Goal: Find specific page/section: Find specific page/section

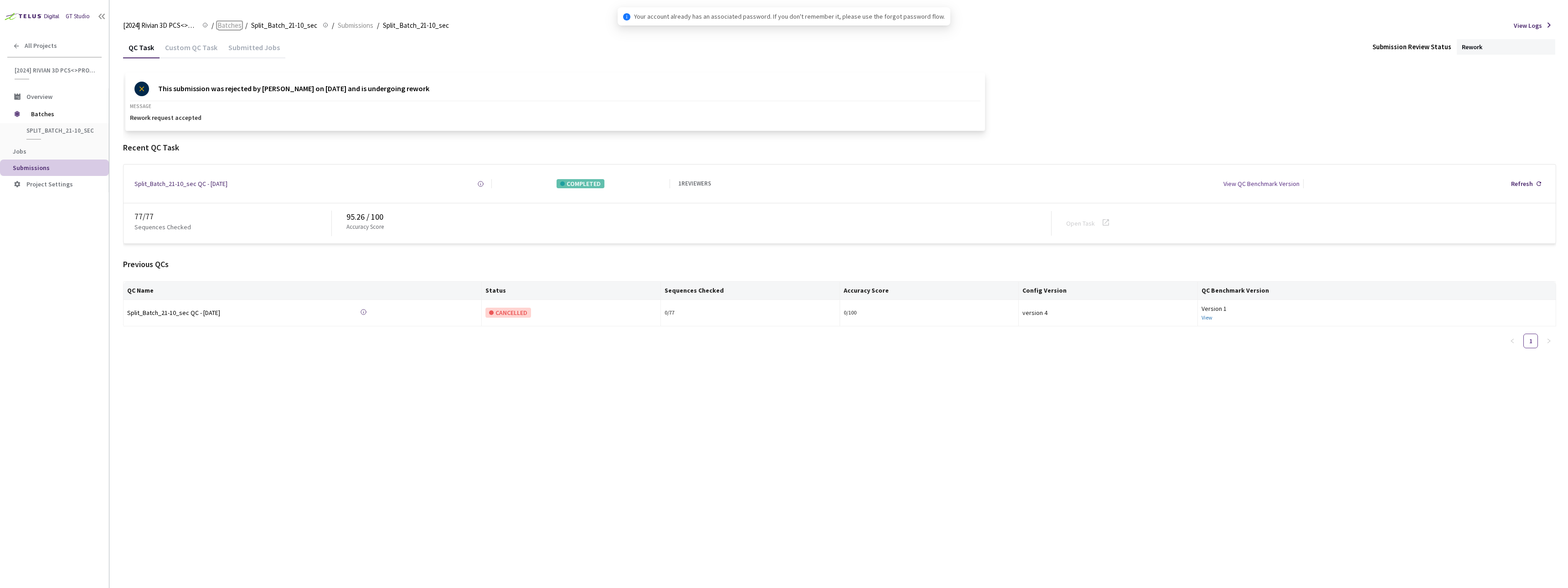
click at [226, 26] on span "Batches" at bounding box center [230, 25] width 25 height 11
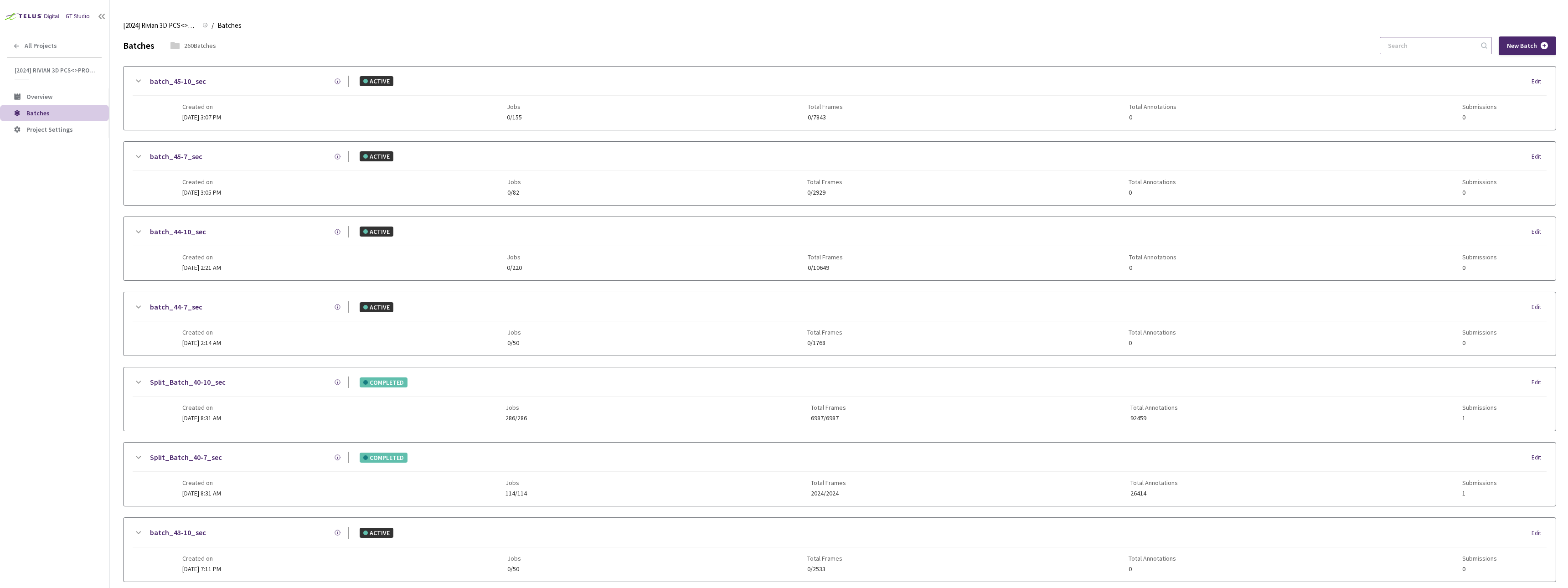
click at [1434, 45] on input at bounding box center [1431, 46] width 97 height 16
paste input "6-7"
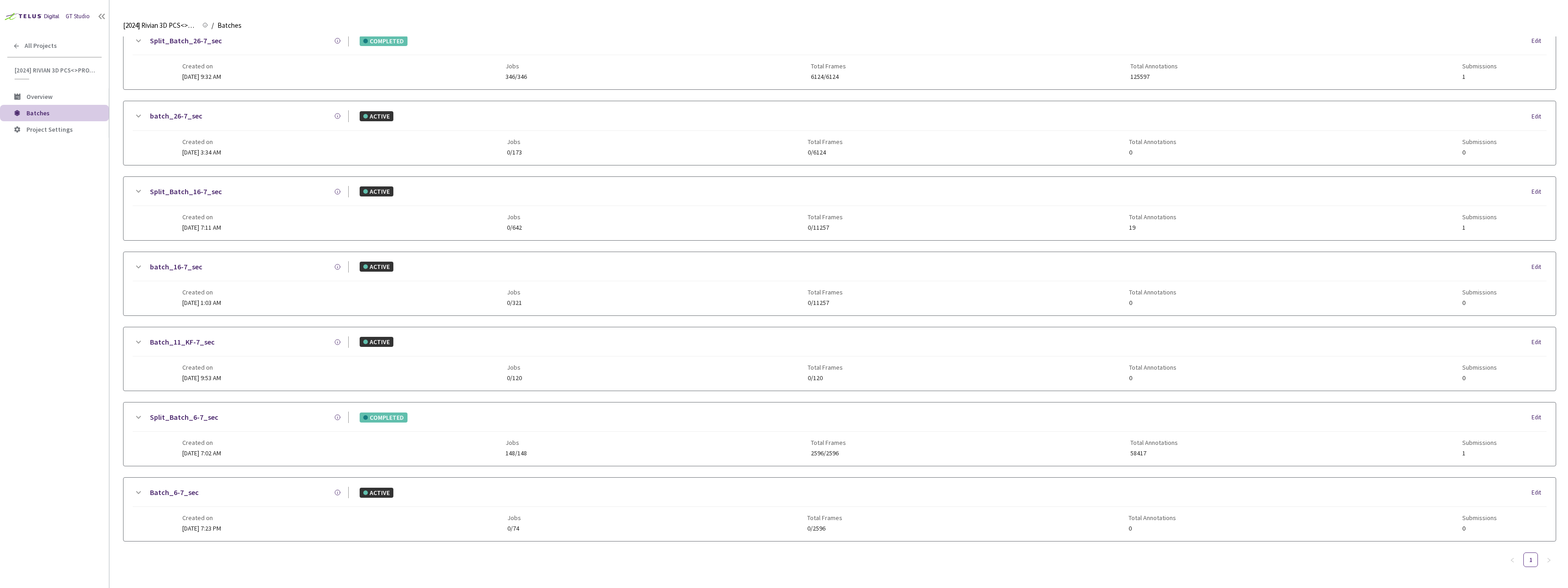
type input "6-7"
click at [258, 501] on div "Batch_6-7_sec ACTIVE Edit" at bounding box center [839, 496] width 1413 height 20
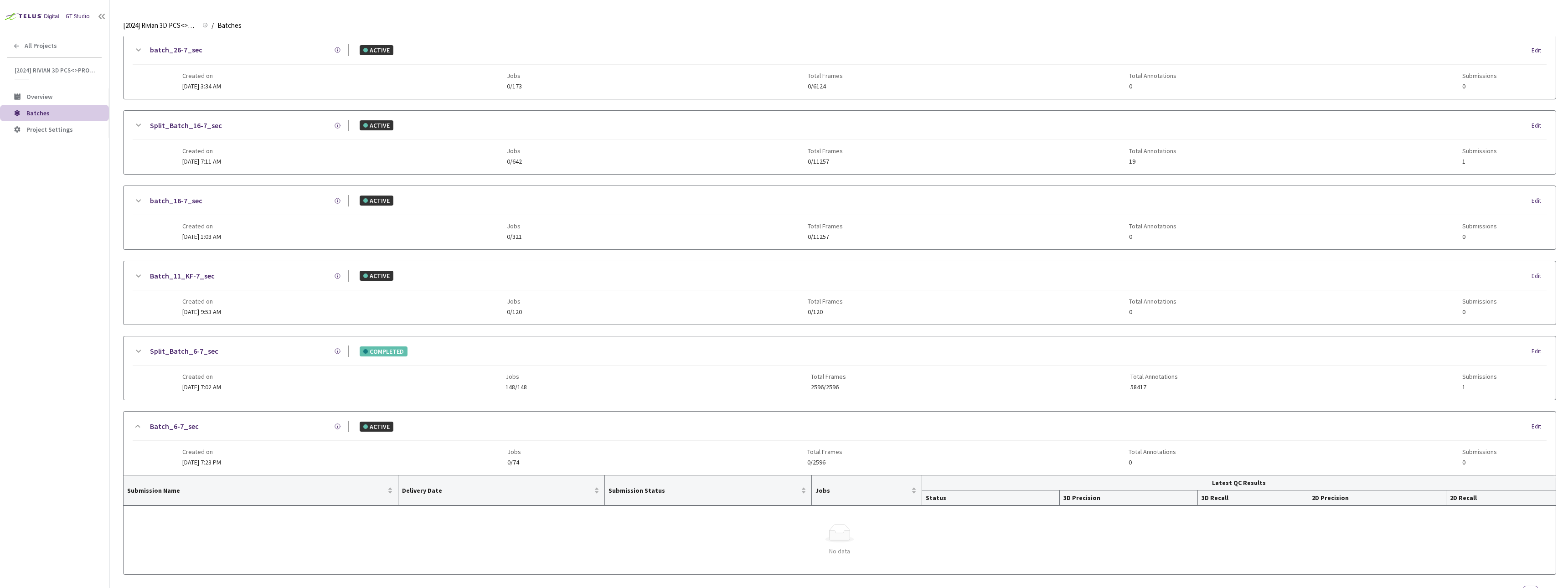
scroll to position [516, 0]
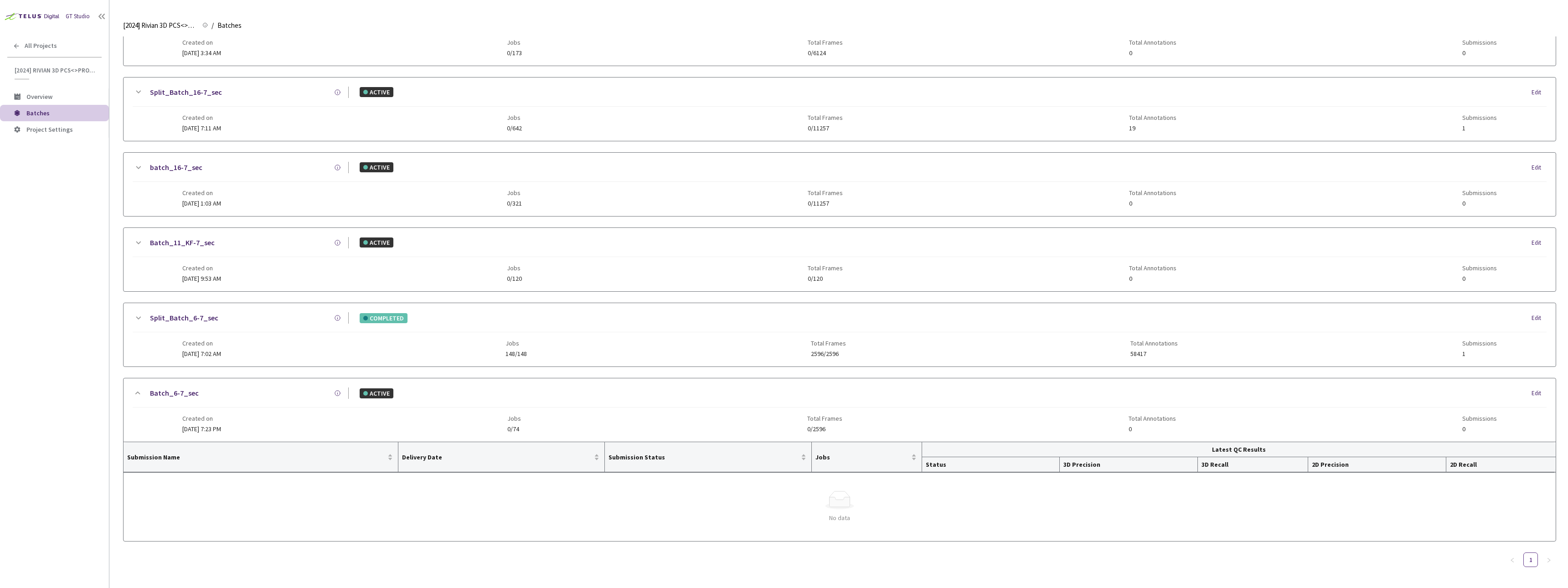
click at [199, 324] on div "Split_Batch_6-7_sec COMPLETED Edit" at bounding box center [839, 322] width 1413 height 20
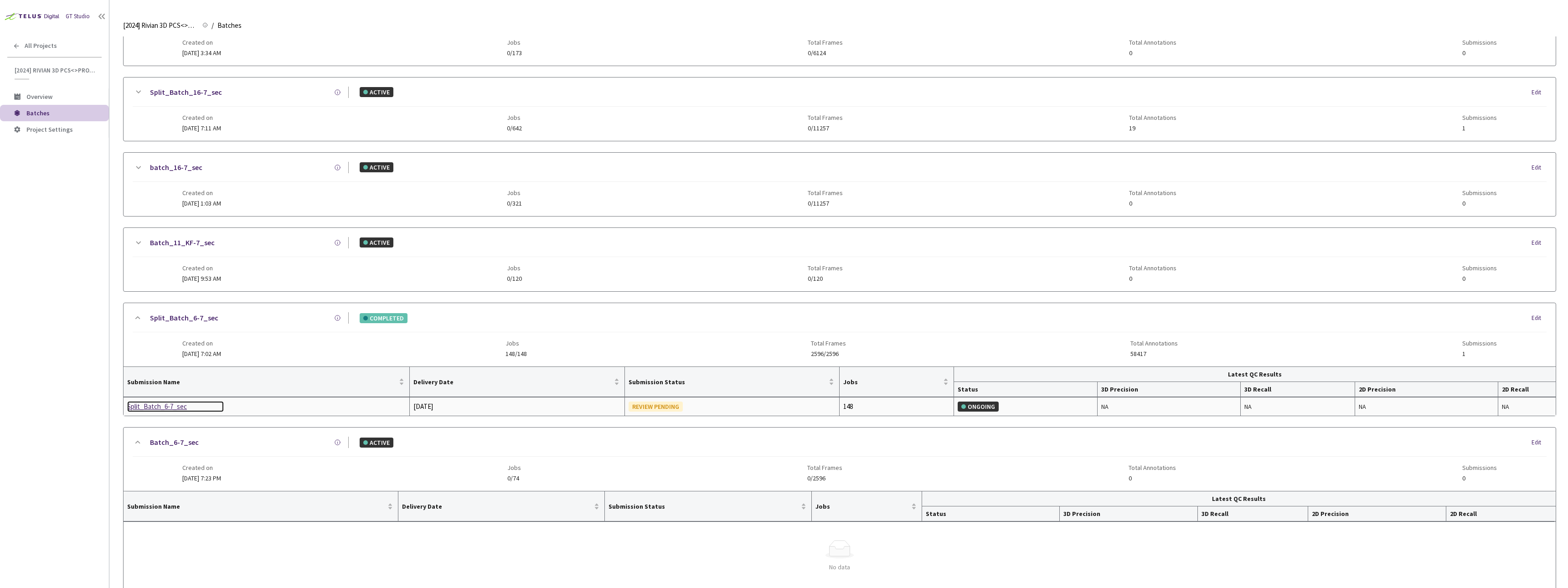
click at [156, 411] on div "Split_Batch_6-7_sec" at bounding box center [176, 406] width 96 height 11
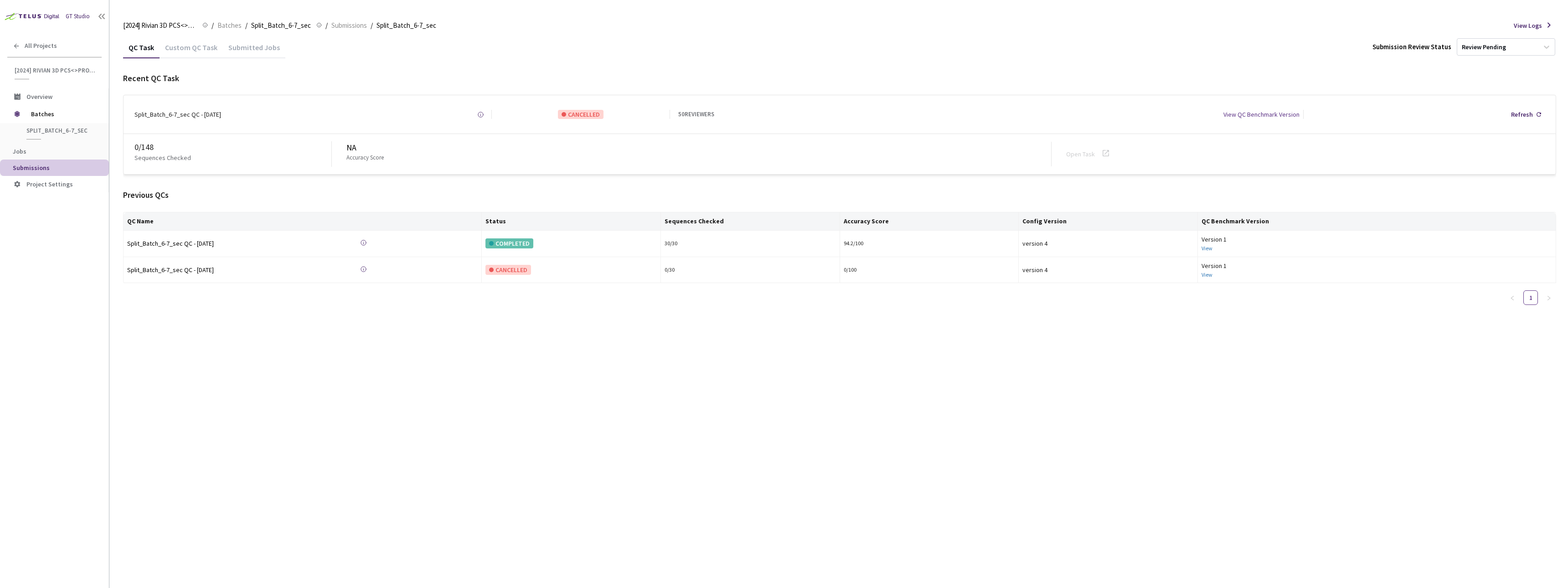
click at [194, 47] on div "Custom QC Task" at bounding box center [190, 50] width 63 height 16
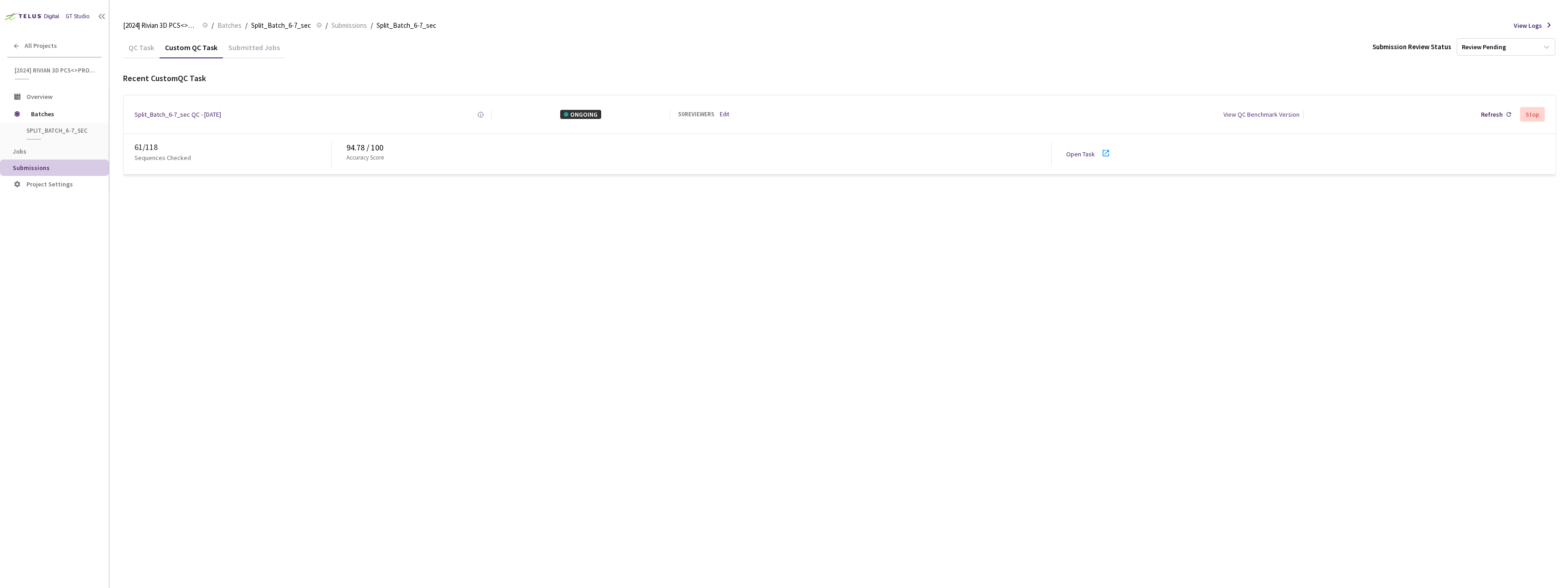
click at [1082, 155] on link "Open Task" at bounding box center [1080, 154] width 29 height 8
